Goal: Task Accomplishment & Management: Use online tool/utility

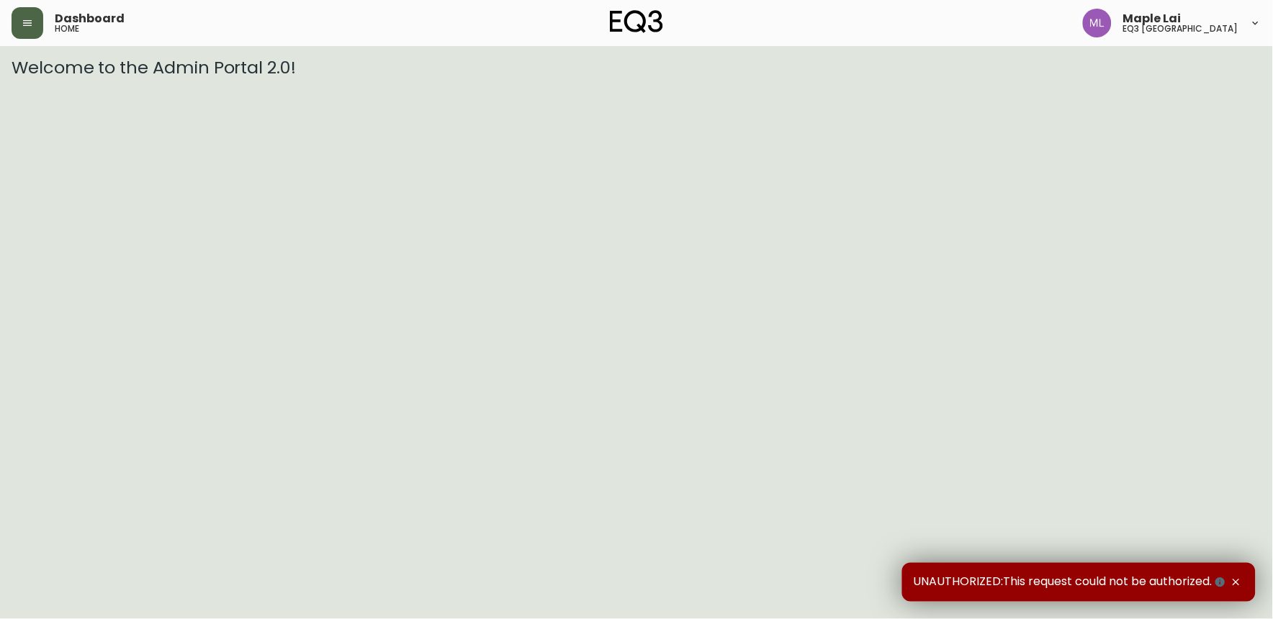
click at [35, 22] on button "button" at bounding box center [28, 23] width 32 height 32
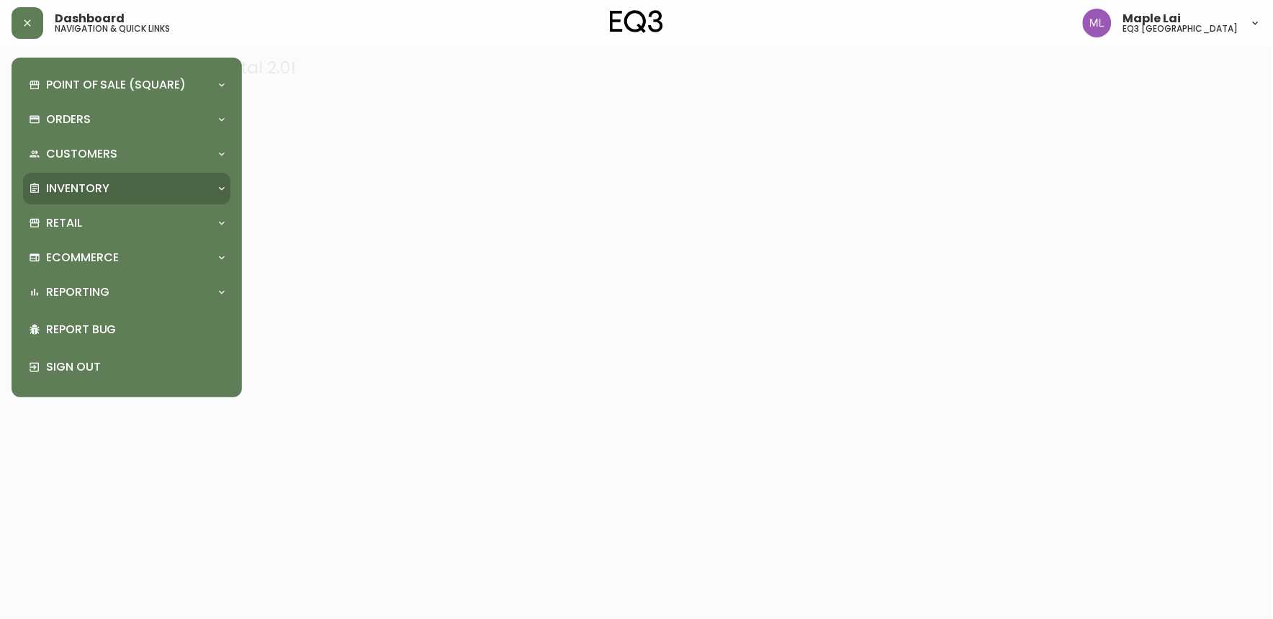
click at [76, 191] on p "Inventory" at bounding box center [77, 189] width 63 height 16
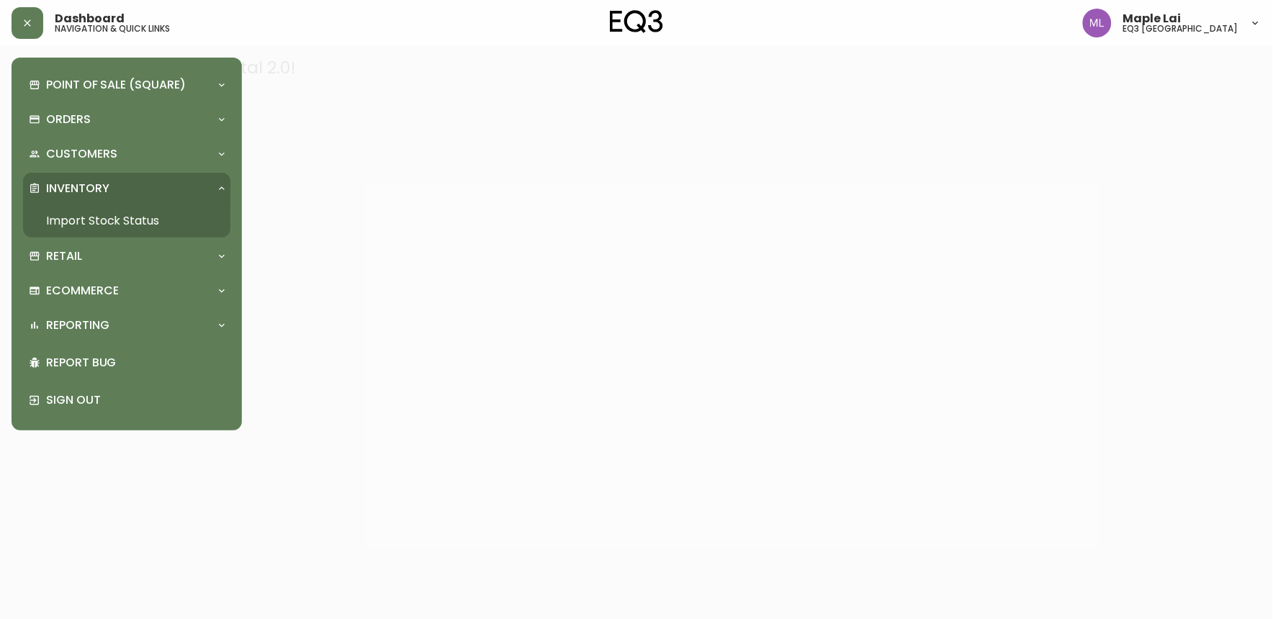
drag, startPoint x: 124, startPoint y: 212, endPoint x: 128, endPoint y: 20, distance: 191.6
click at [124, 211] on link "Import Stock Status" at bounding box center [126, 221] width 207 height 33
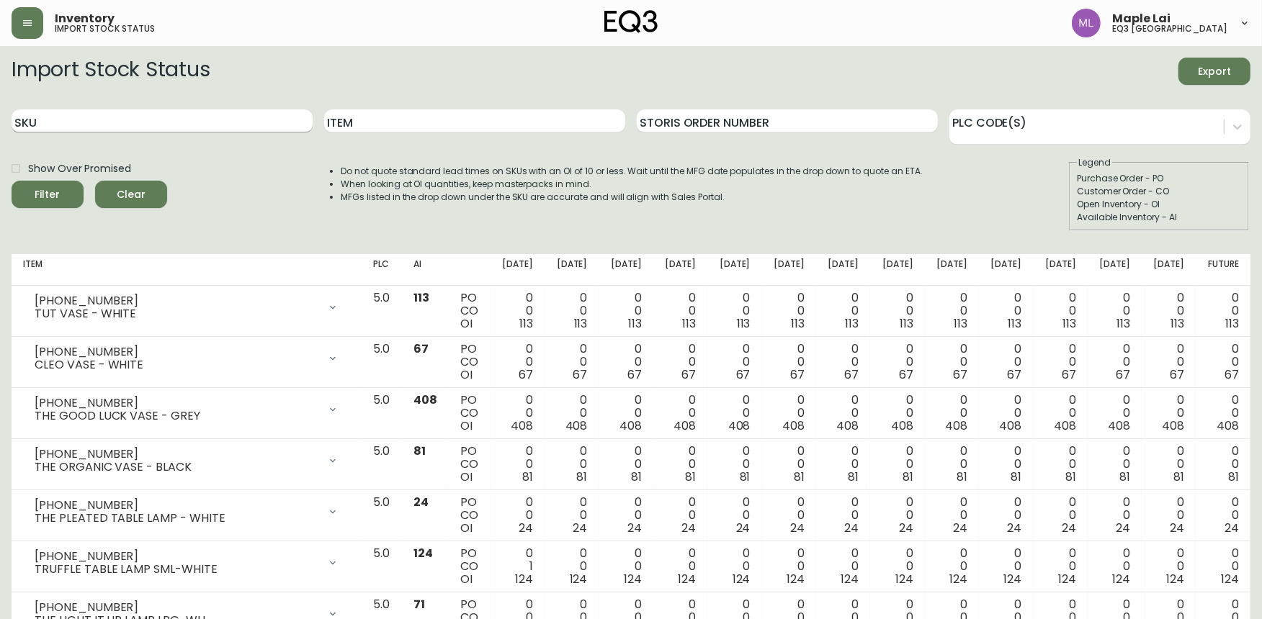
click at [229, 124] on input "SKU" at bounding box center [162, 120] width 301 height 23
paste input "[PHONE_NUMBER]"
click at [12, 181] on button "Filter" at bounding box center [48, 194] width 72 height 27
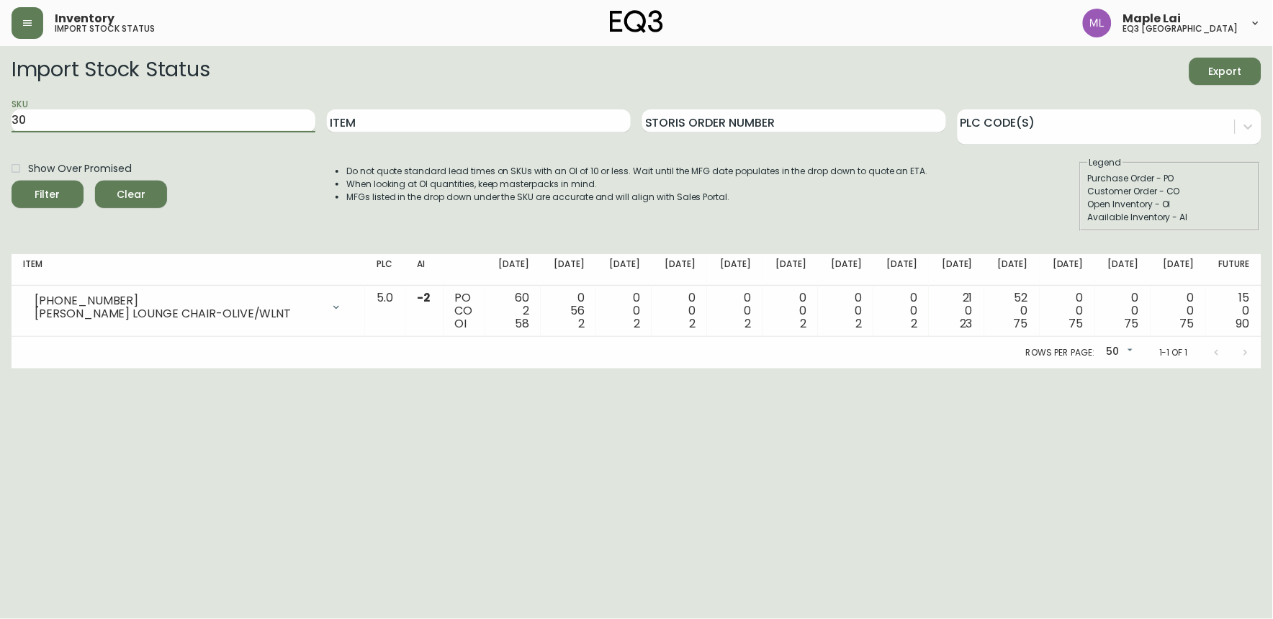
type input "3"
